Goal: Information Seeking & Learning: Find specific fact

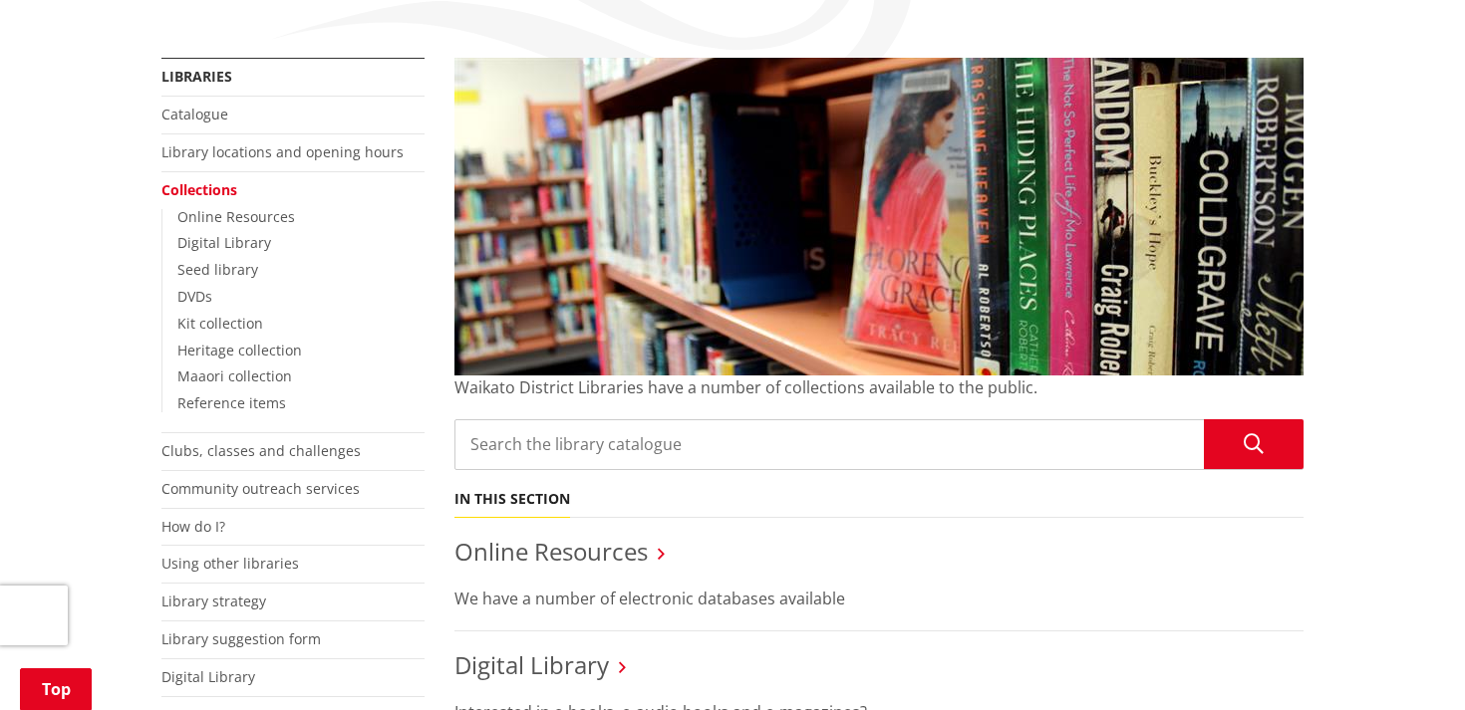
scroll to position [522, 0]
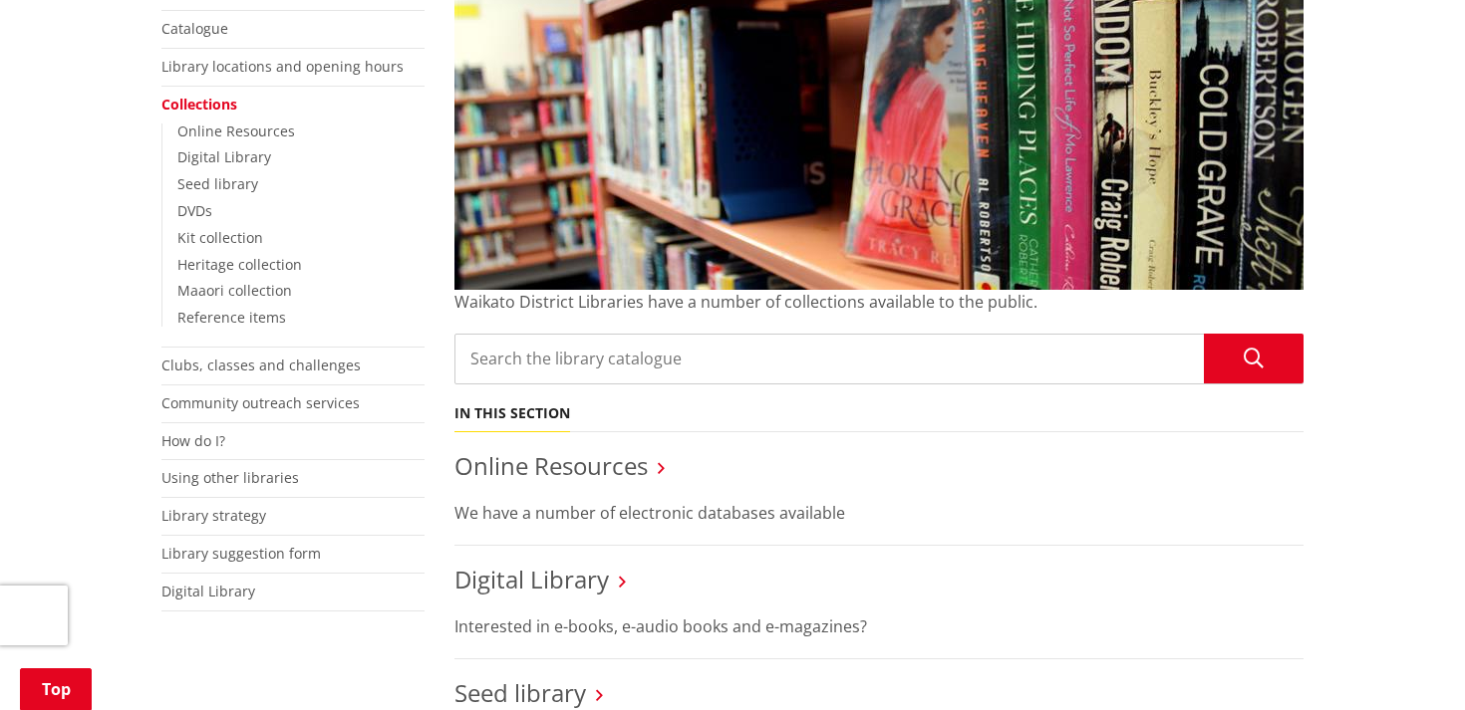
click at [635, 334] on input "Search the library catalogue" at bounding box center [878, 359] width 849 height 51
type input "wheelock"
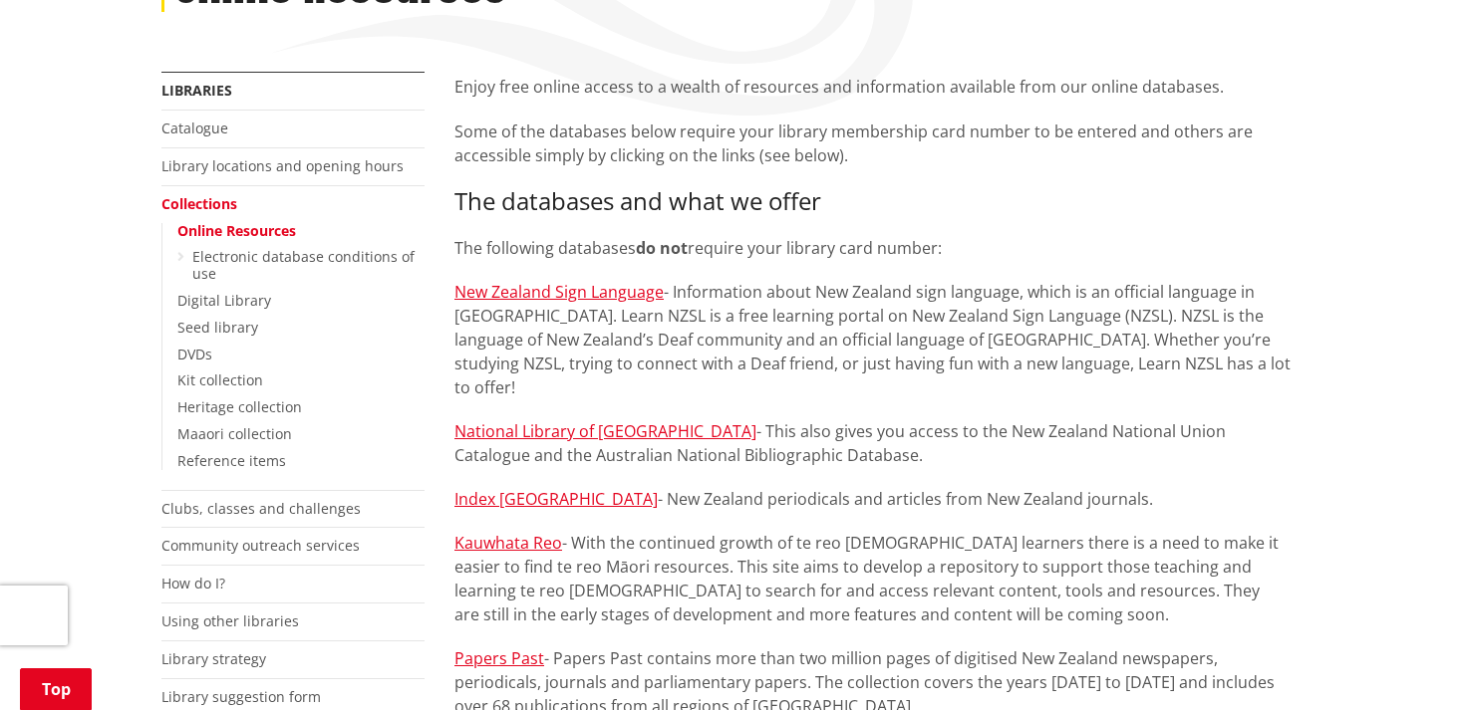
scroll to position [358, 0]
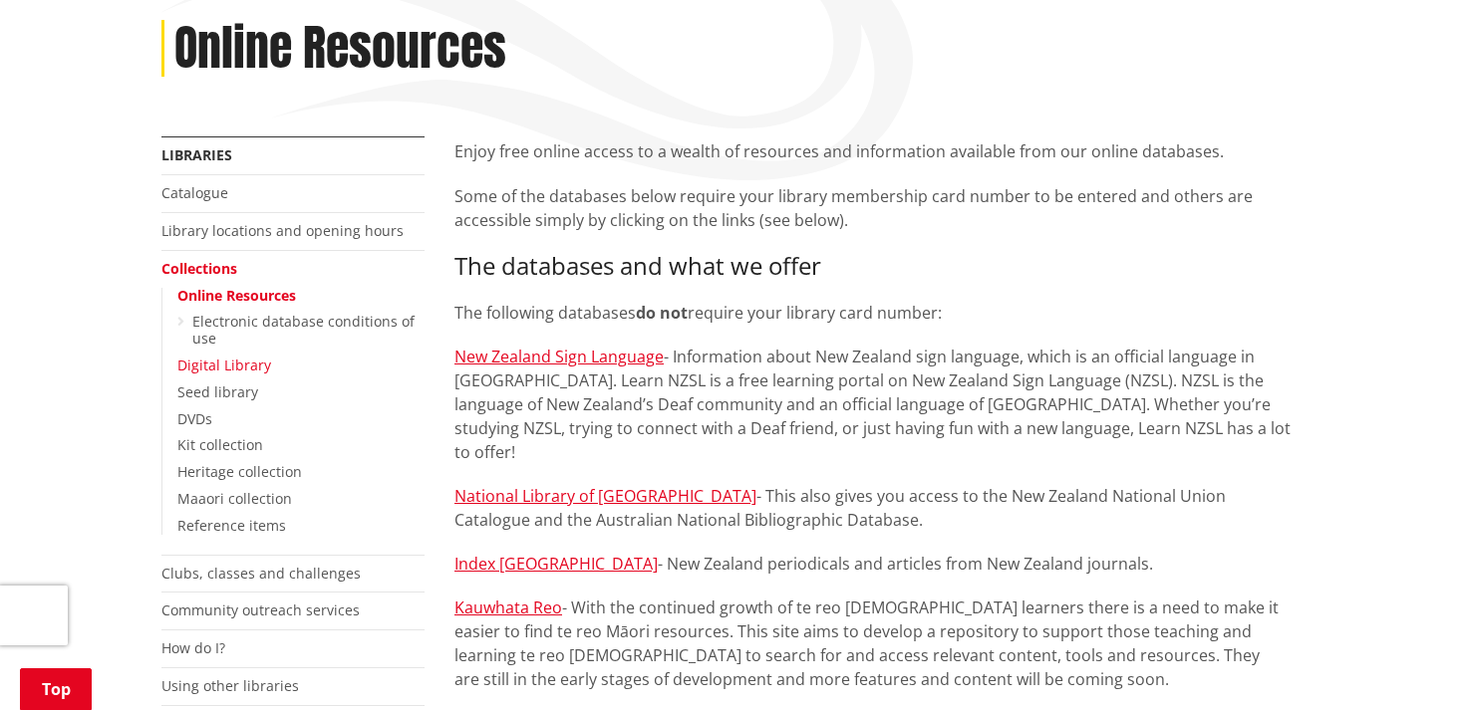
click at [219, 356] on link "Digital Library" at bounding box center [224, 365] width 94 height 19
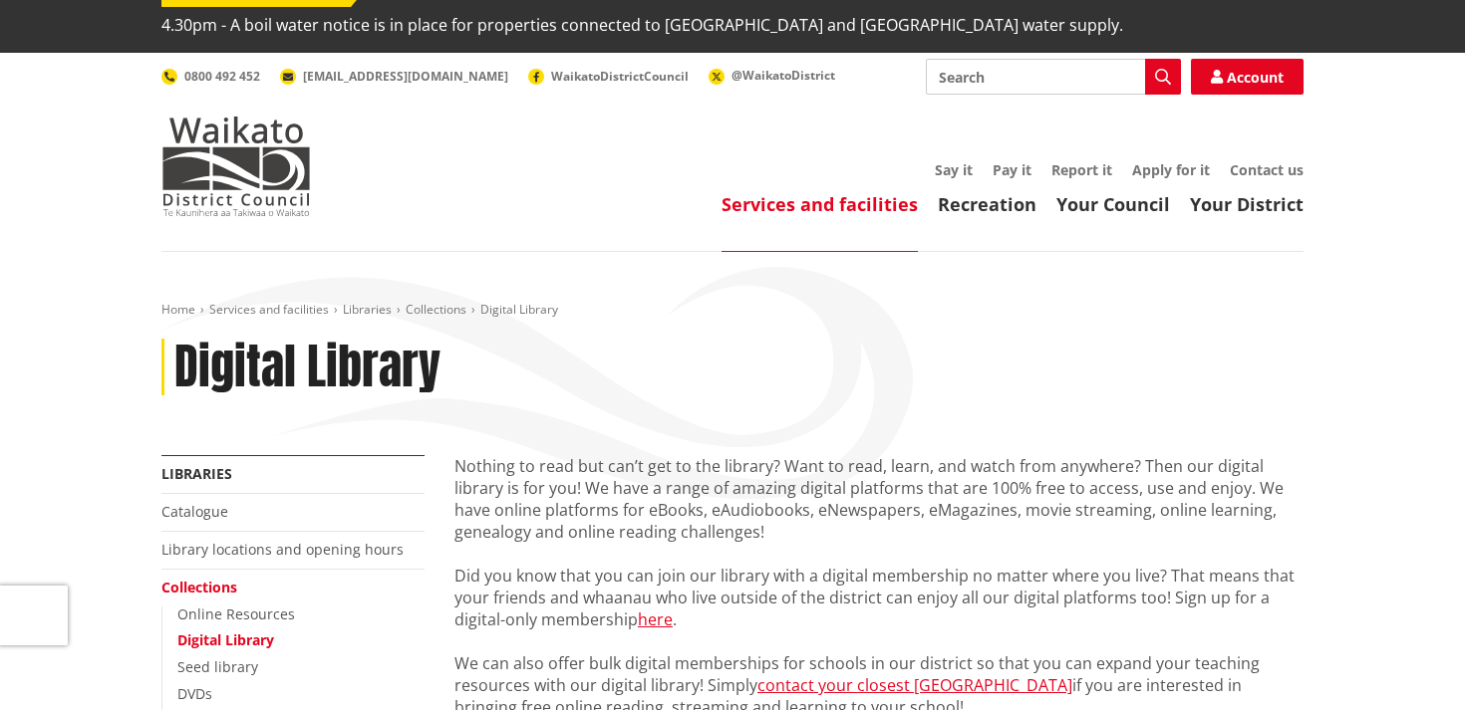
scroll to position [15, 0]
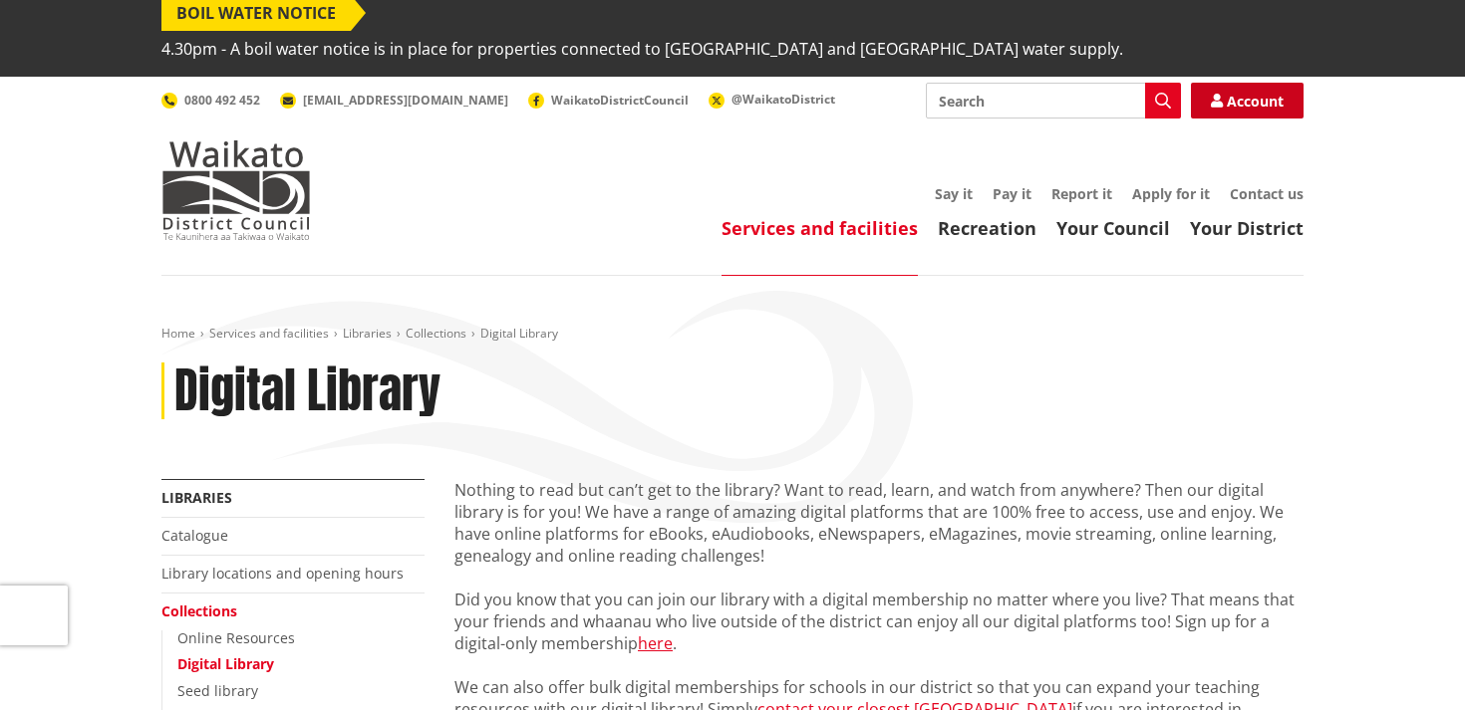
click at [1267, 83] on link "Account" at bounding box center [1247, 101] width 113 height 36
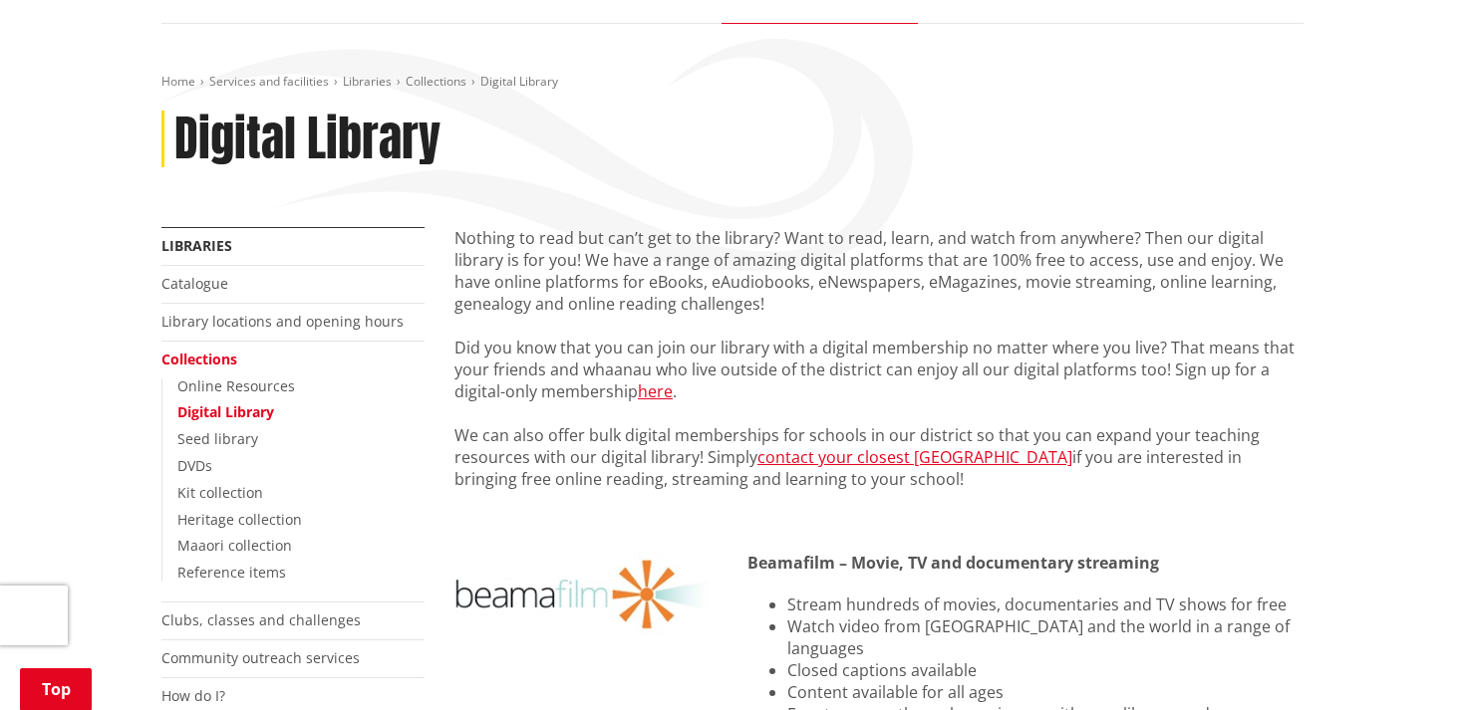
scroll to position [268, 0]
click at [648, 380] on link "here" at bounding box center [655, 391] width 35 height 22
